Goal: Communication & Community: Participate in discussion

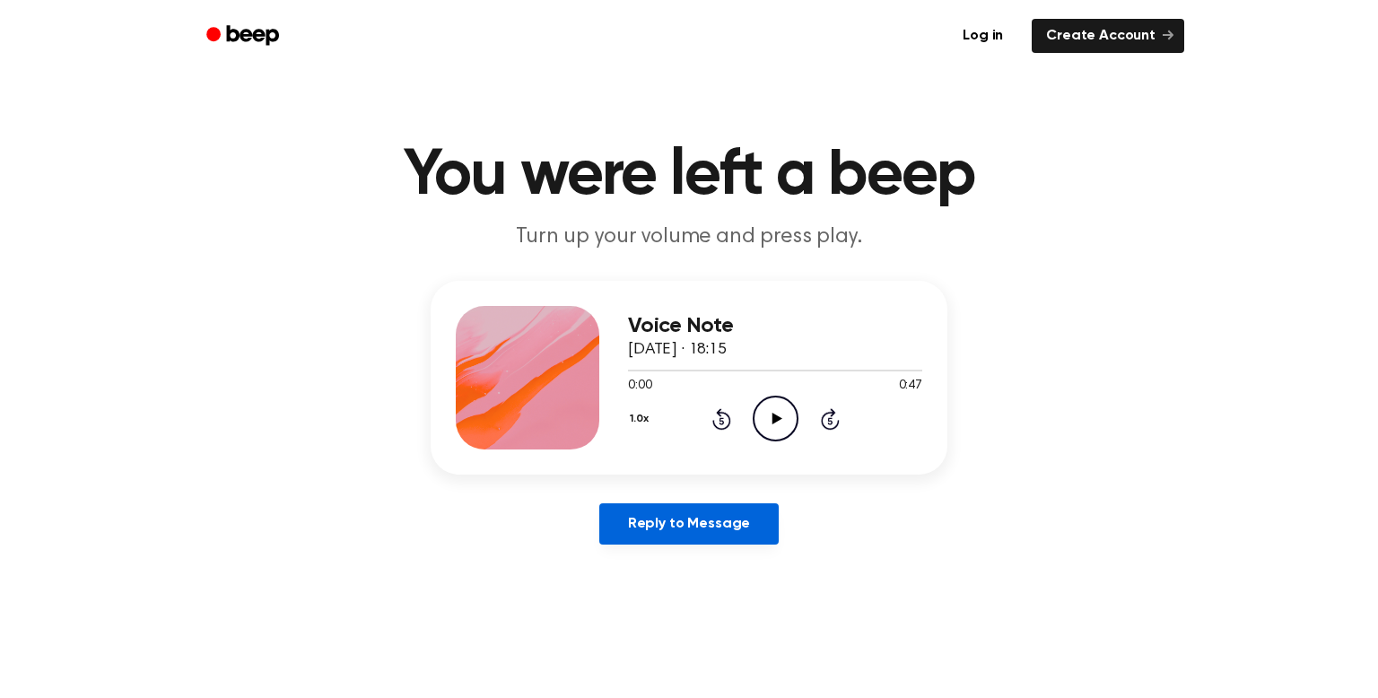
click at [681, 519] on link "Reply to Message" at bounding box center [688, 523] width 179 height 41
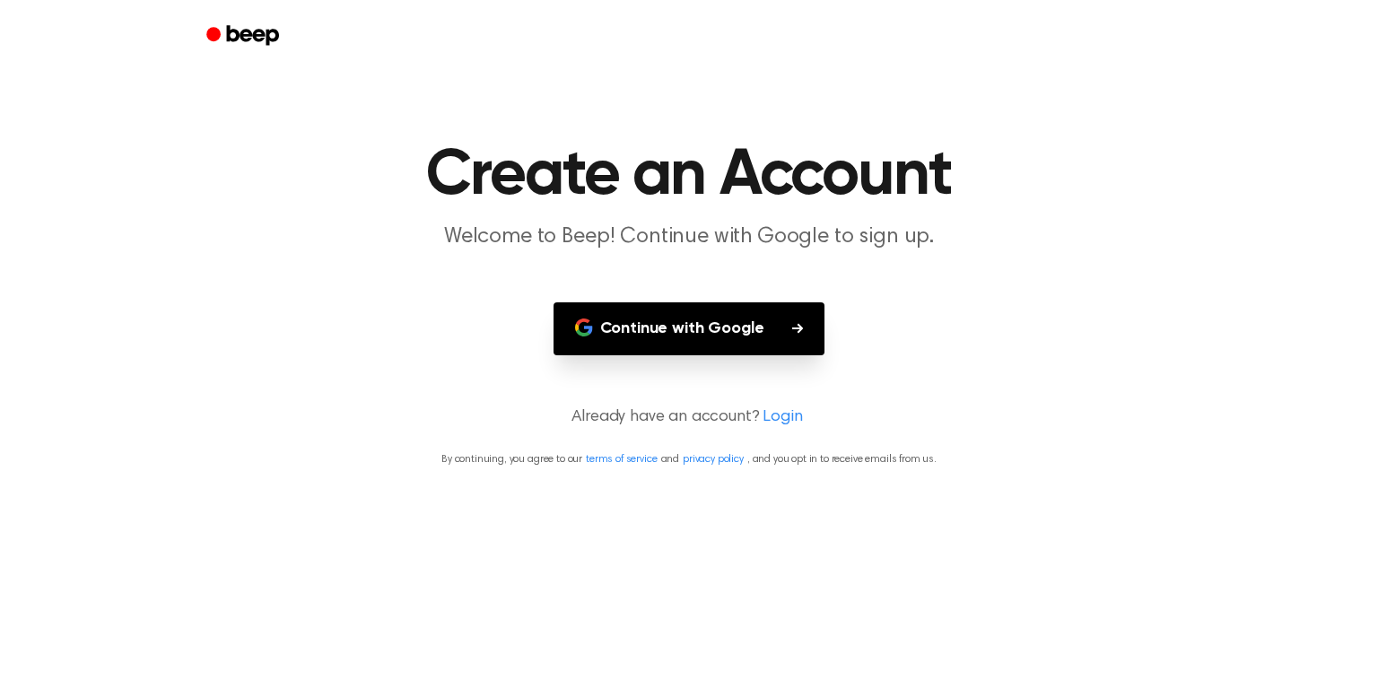
click at [958, 307] on main "Create an Account Welcome to Beep! Continue with Google to sign up. Continue wi…" at bounding box center [689, 349] width 1378 height 698
click at [792, 326] on icon "button" at bounding box center [797, 328] width 11 height 11
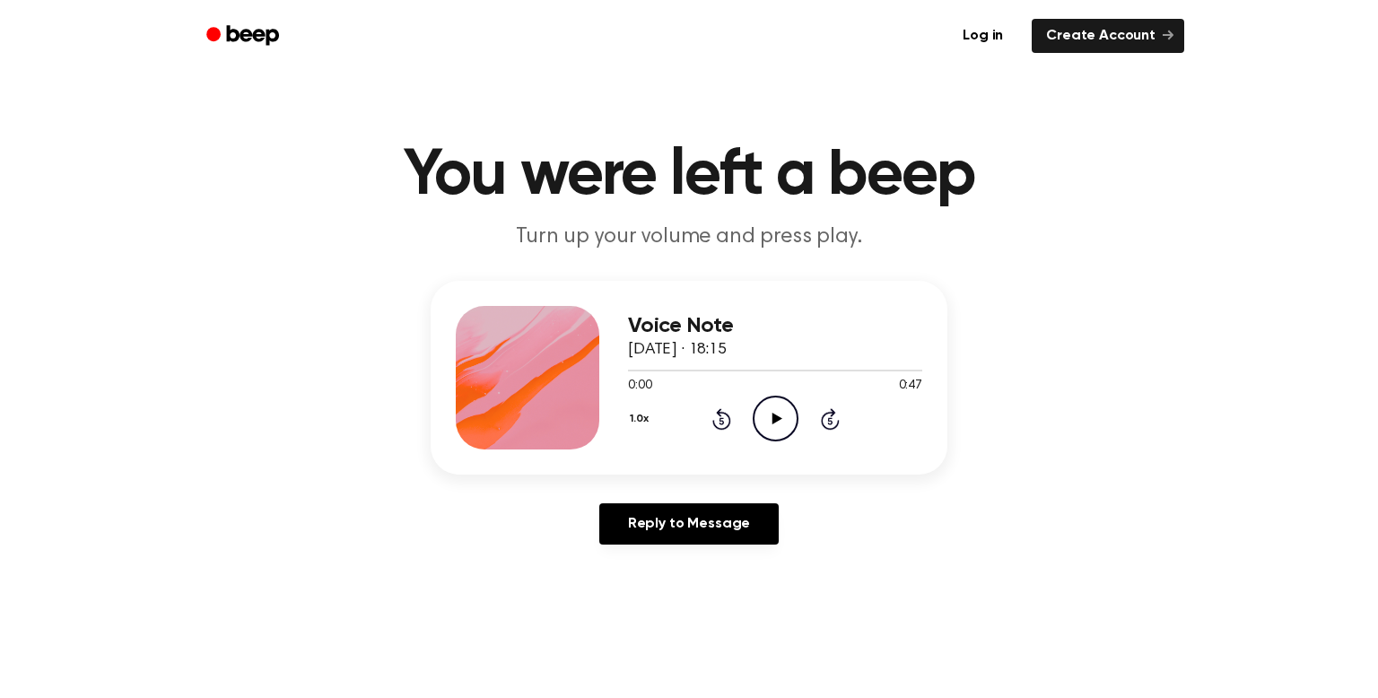
click at [771, 417] on icon "Play Audio" at bounding box center [776, 419] width 46 height 46
click at [773, 413] on icon "Play Audio" at bounding box center [776, 419] width 46 height 46
click at [779, 419] on icon "Play Audio" at bounding box center [776, 419] width 46 height 46
click at [775, 416] on icon at bounding box center [777, 419] width 10 height 12
